Goal: Information Seeking & Learning: Learn about a topic

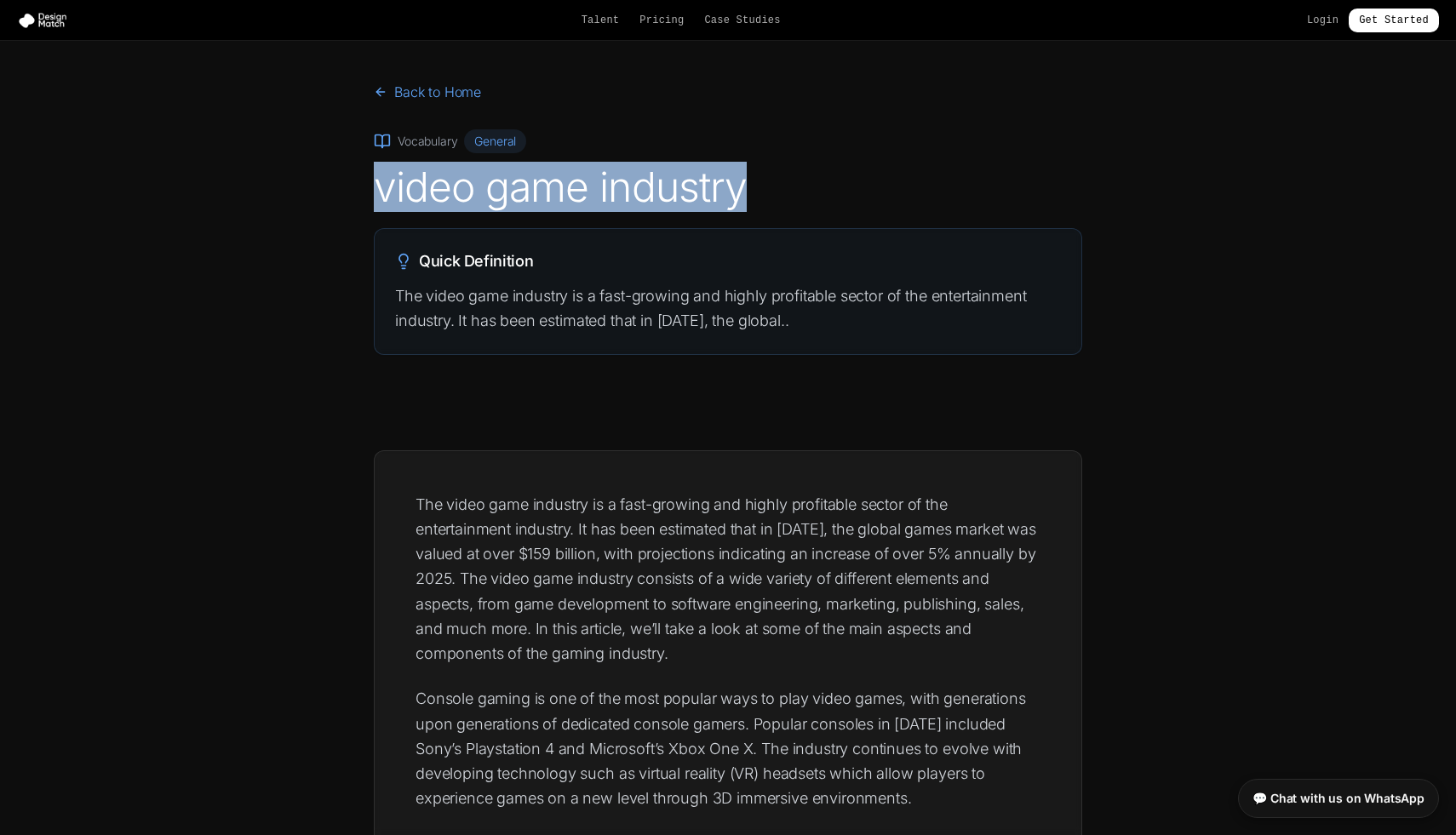
drag, startPoint x: 381, startPoint y: 178, endPoint x: 753, endPoint y: 188, distance: 372.1
click at [753, 188] on div "Back to Home Vocabulary General video game industry Quick Definition The video …" at bounding box center [728, 218] width 763 height 273
copy h1 "video game industry"
click at [781, 187] on h1 "video game industry" at bounding box center [728, 187] width 708 height 41
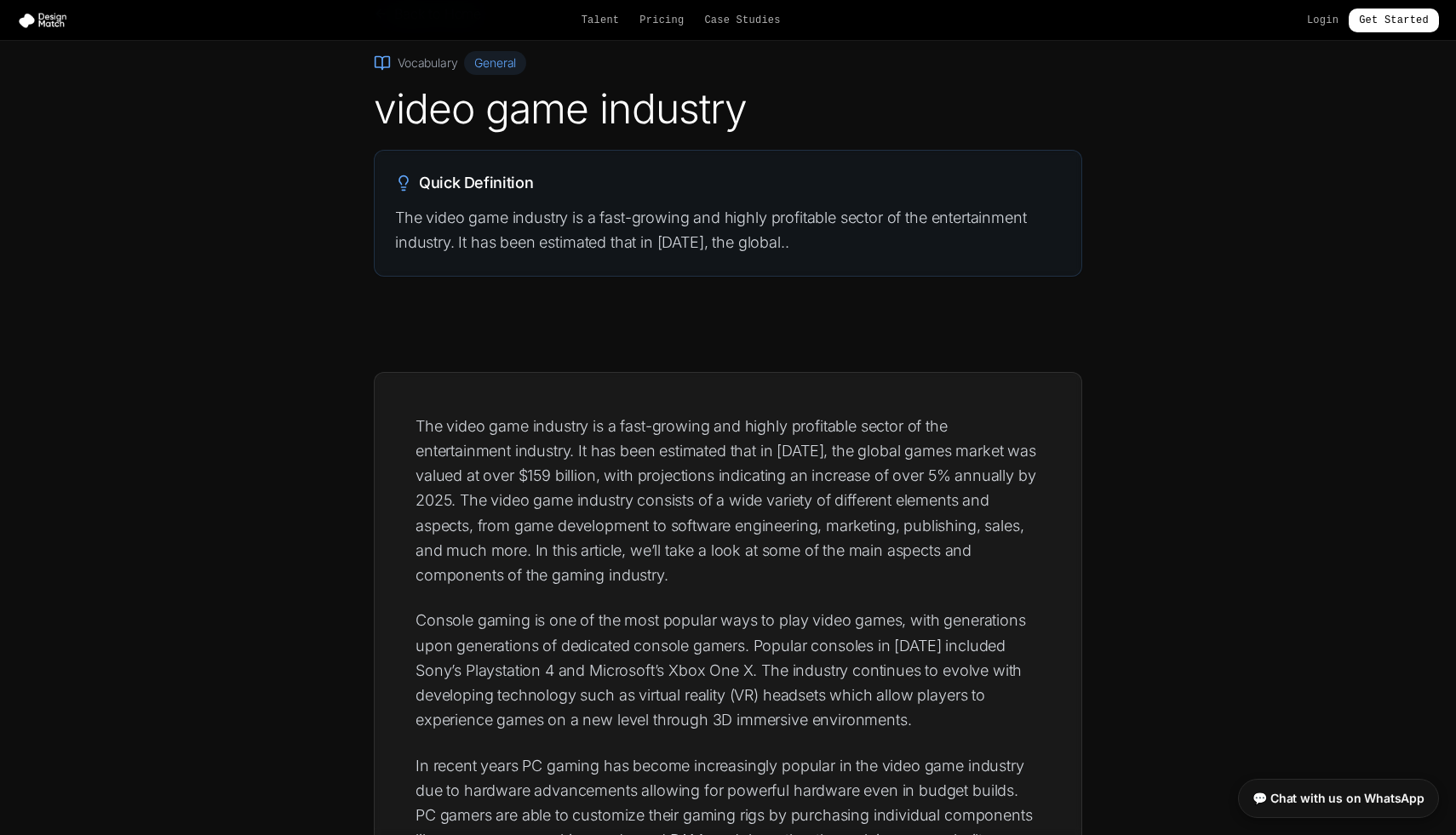
scroll to position [102, 0]
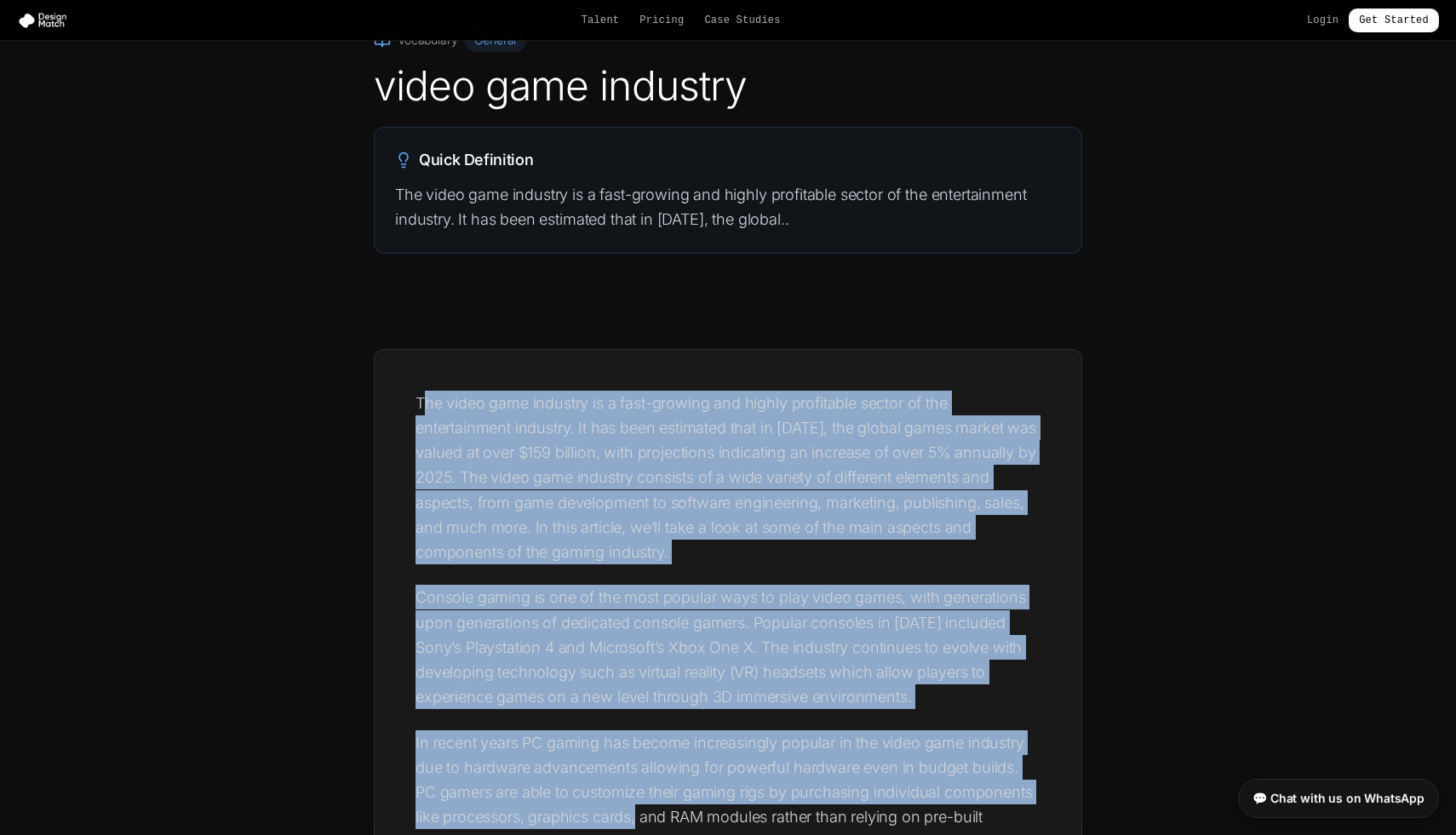
drag, startPoint x: 426, startPoint y: 395, endPoint x: 638, endPoint y: 807, distance: 463.3
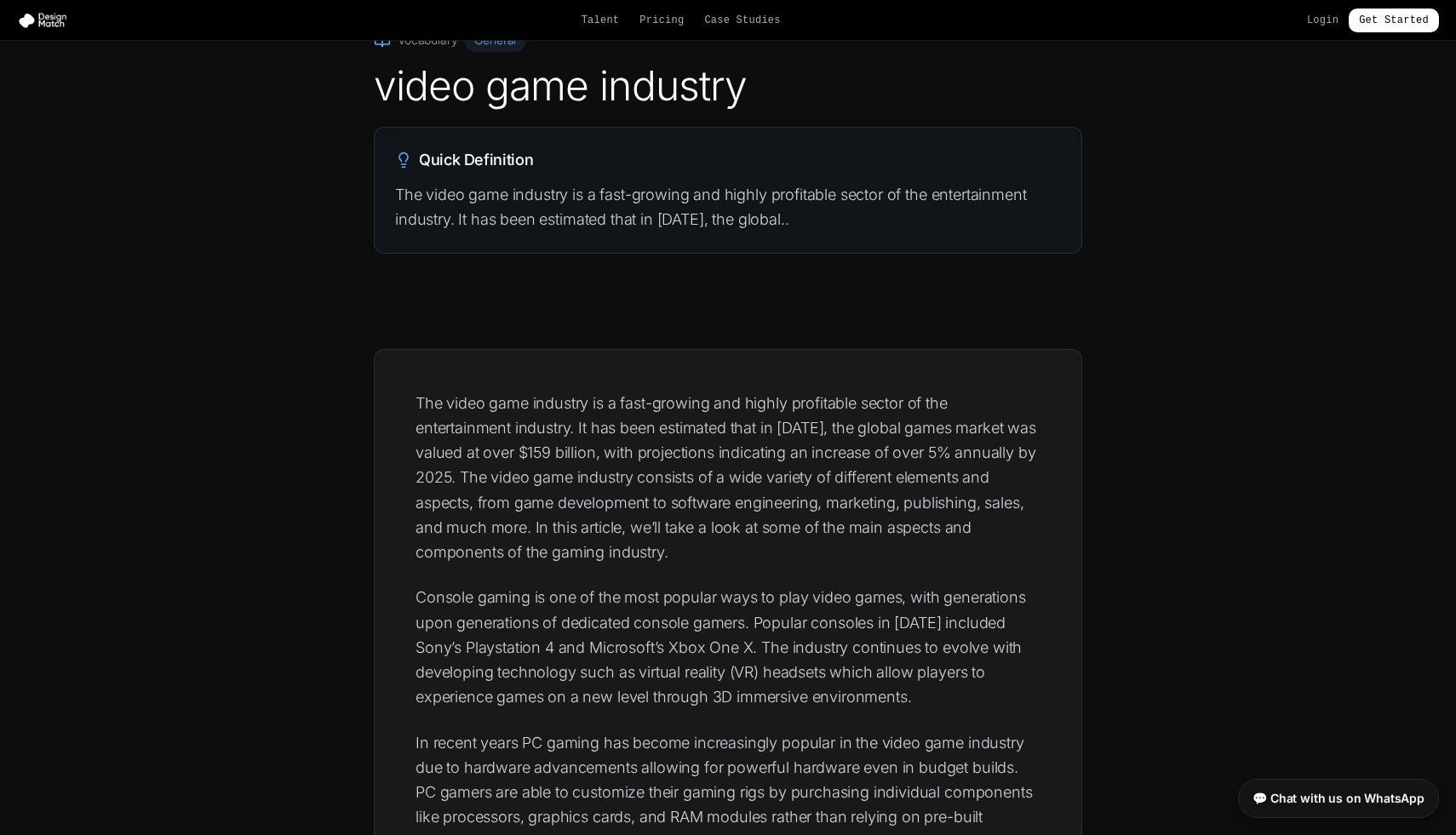
click at [434, 175] on div "Quick Definition The video game industry is a fast-growing and highly profitabl…" at bounding box center [728, 190] width 707 height 125
click at [413, 160] on h2 "Quick Definition" at bounding box center [728, 159] width 666 height 23
click at [409, 160] on icon at bounding box center [403, 160] width 17 height 17
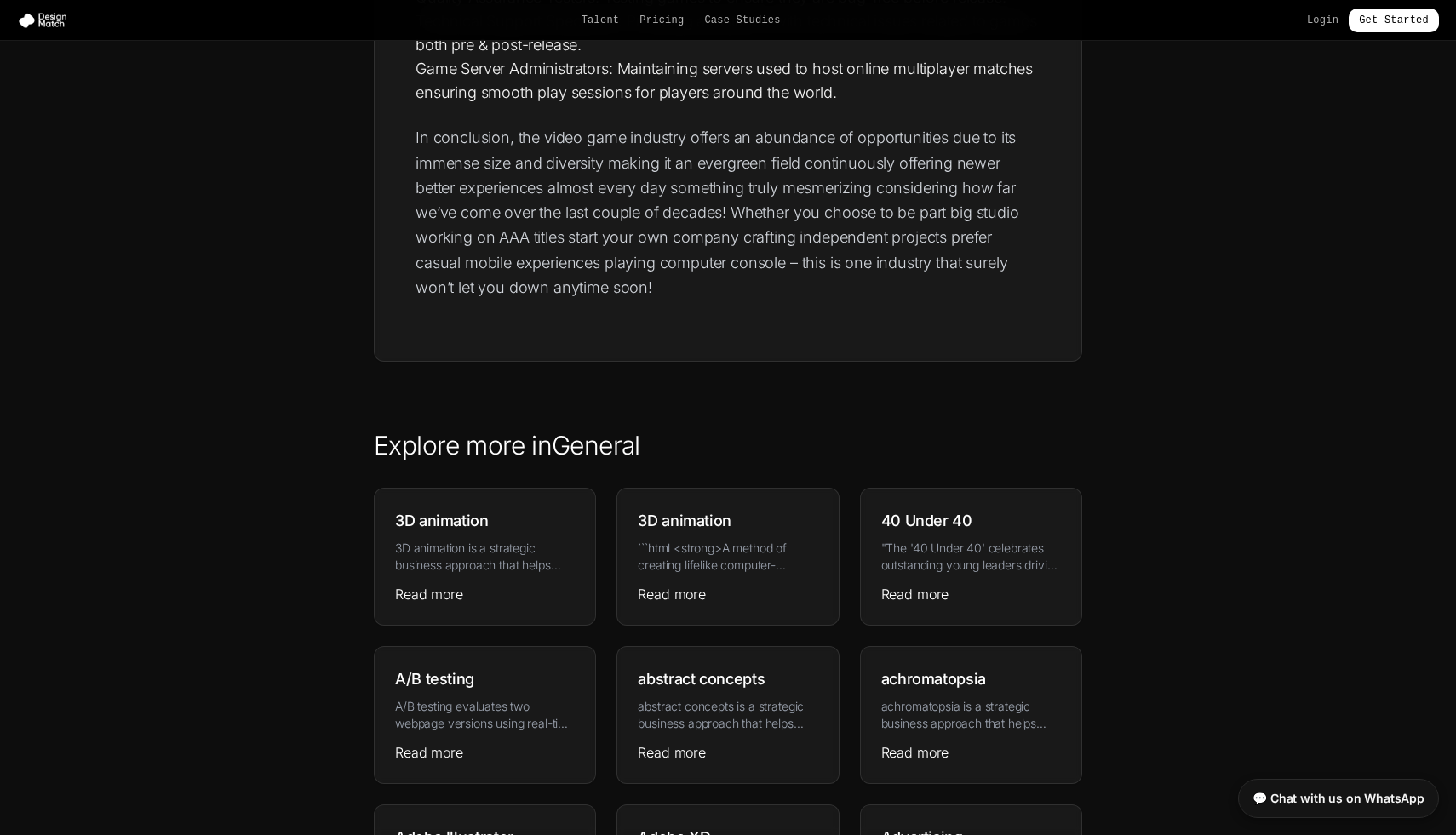
scroll to position [2542, 0]
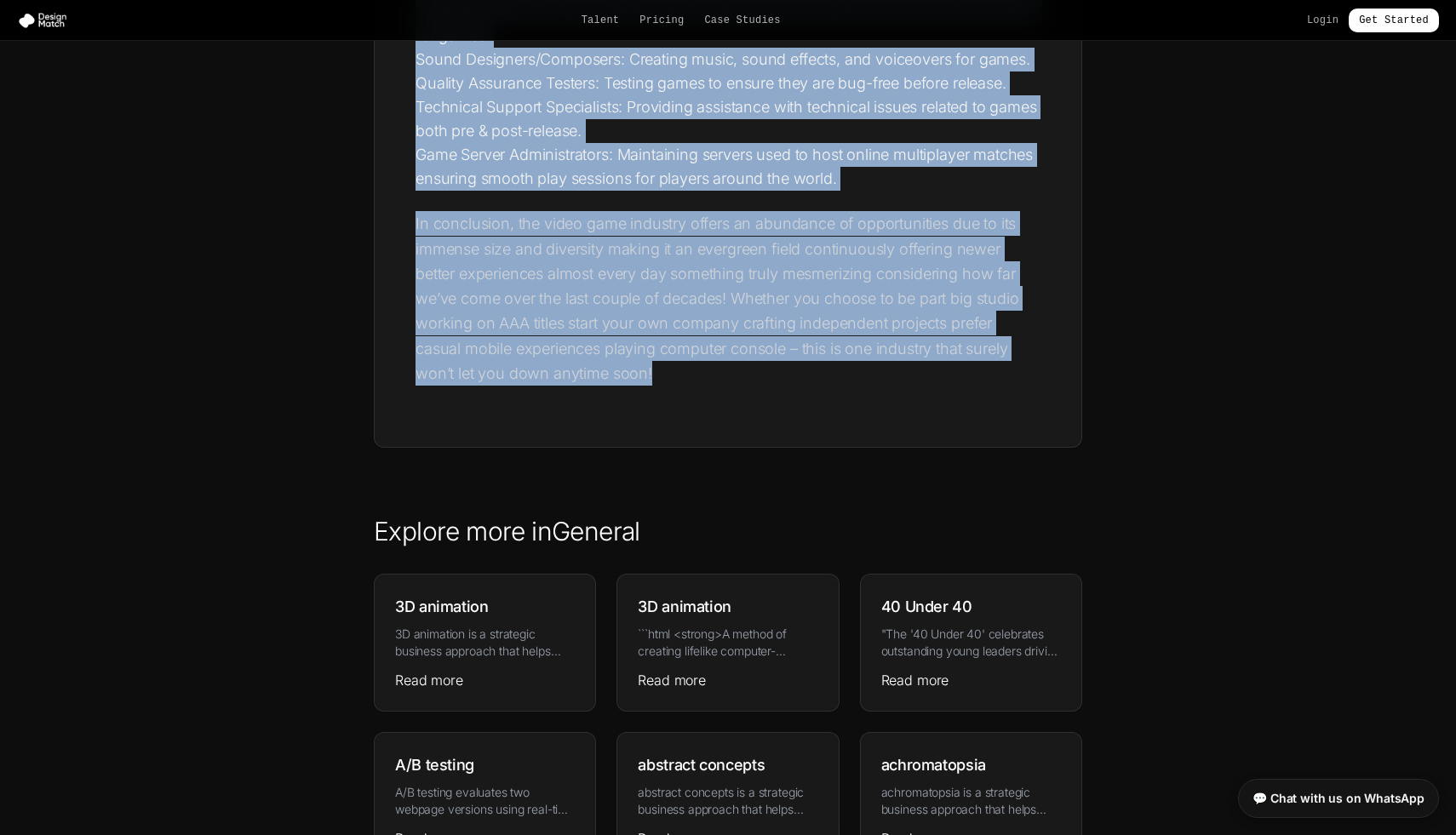
drag, startPoint x: 408, startPoint y: 401, endPoint x: 780, endPoint y: 401, distance: 372.0
copy div "Lor ipsum dolo sitametc ad e sedd-eiusmod tem incidi utlaboreet dolore ma ali e…"
